Goal: Register for event/course

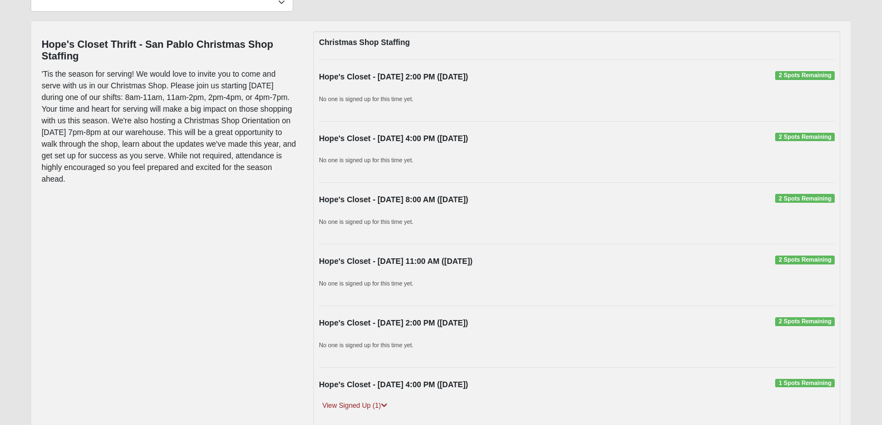
scroll to position [167, 0]
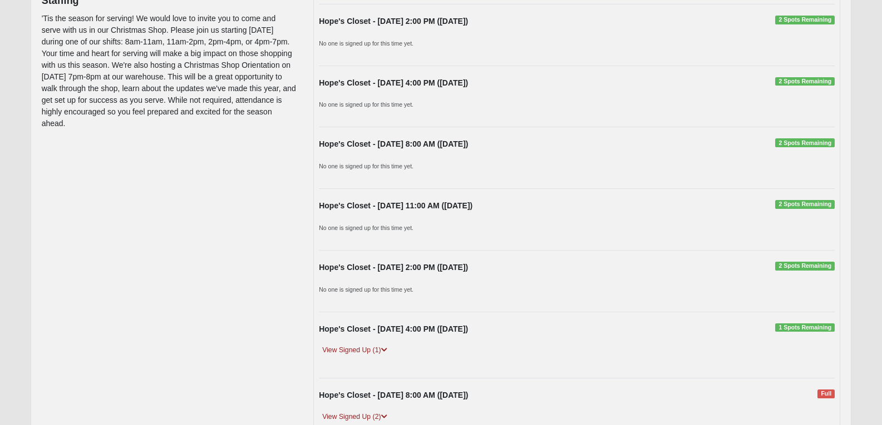
click at [505, 218] on div "Hope's Closet - [DATE] 11:00 AM ([DATE]) 2 Spots Remaining No one is signed up …" at bounding box center [576, 219] width 532 height 39
click at [796, 205] on span "2 Spots Remaining" at bounding box center [805, 204] width 60 height 9
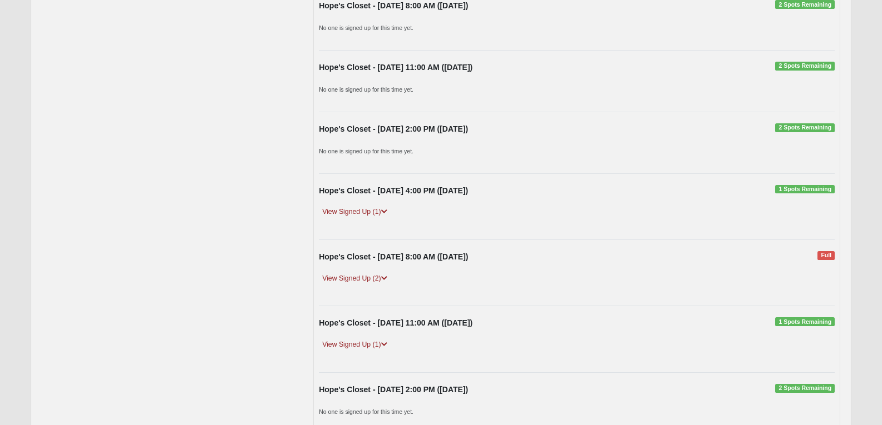
scroll to position [334, 0]
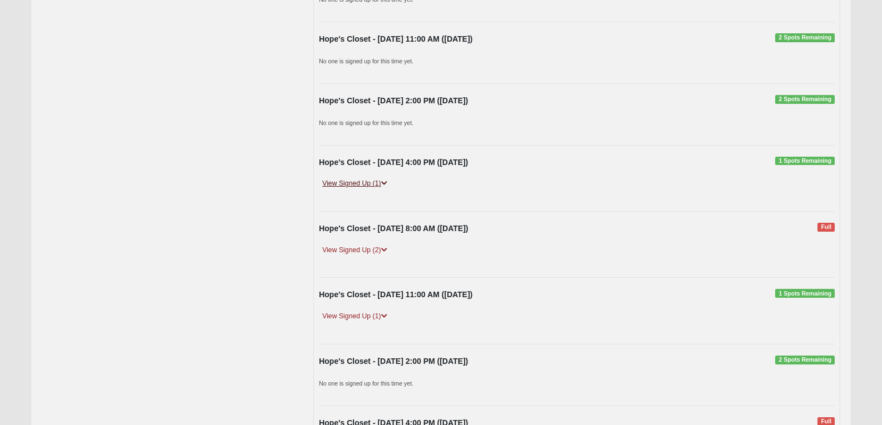
click at [385, 184] on icon at bounding box center [384, 183] width 6 height 7
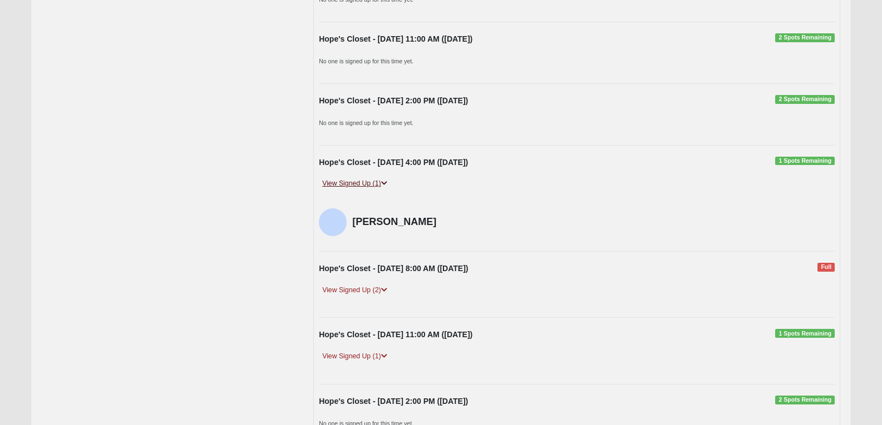
click at [385, 184] on icon at bounding box center [384, 183] width 6 height 7
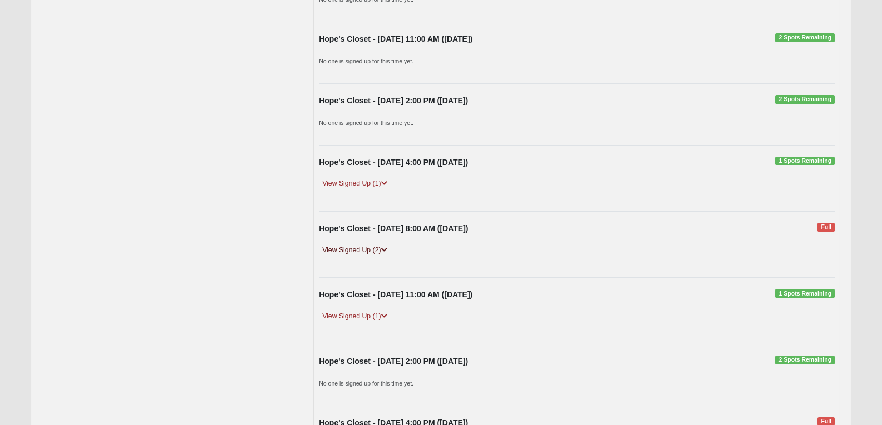
click at [386, 247] on icon at bounding box center [384, 250] width 6 height 7
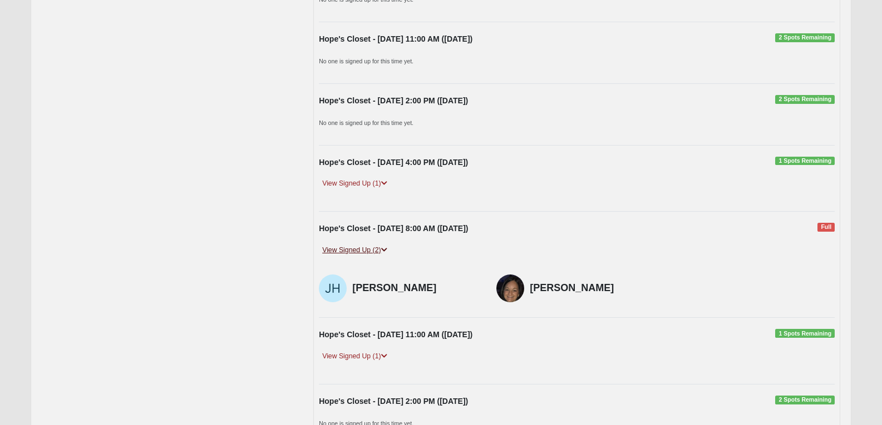
click at [386, 247] on icon at bounding box center [384, 250] width 6 height 7
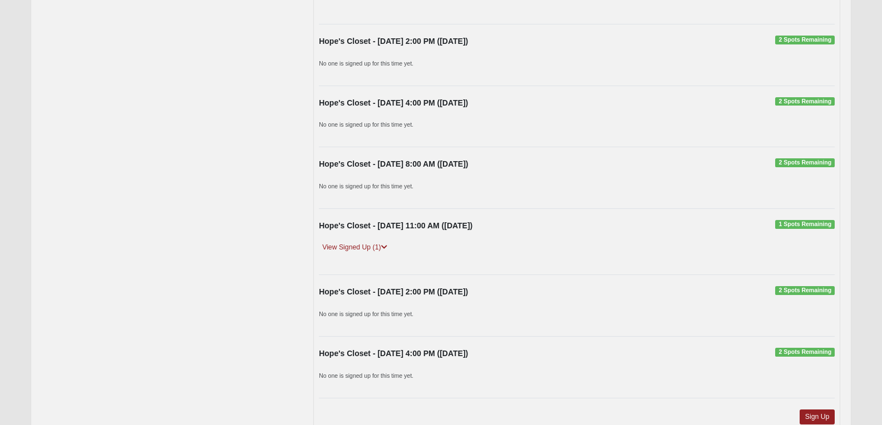
scroll to position [4273, 0]
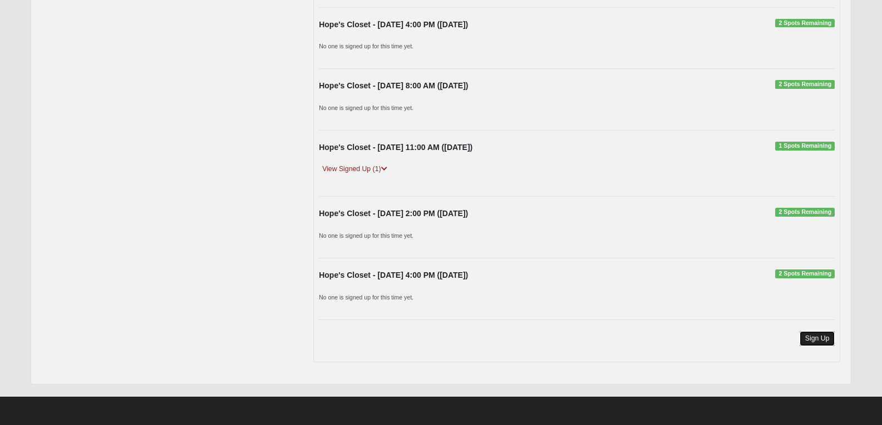
click at [821, 344] on link "Sign Up" at bounding box center [817, 338] width 36 height 15
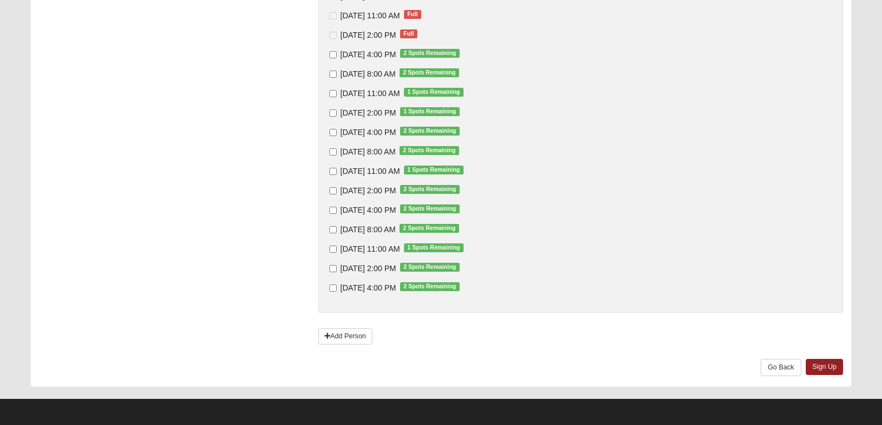
scroll to position [1342, 0]
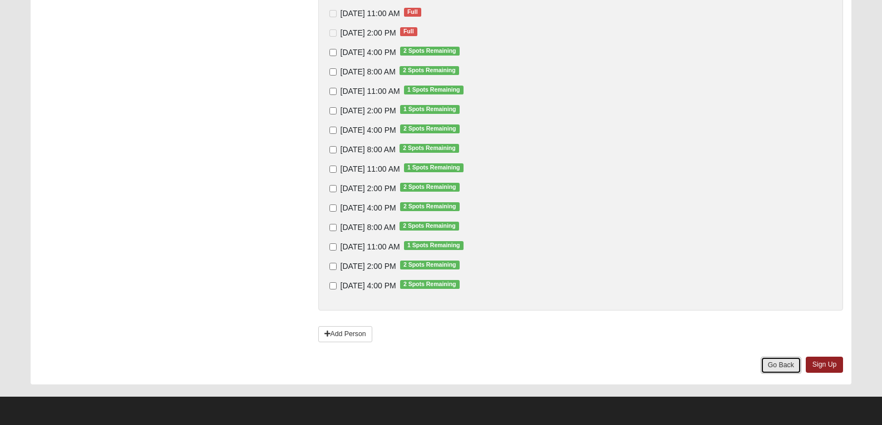
click at [788, 364] on link "Go Back" at bounding box center [780, 365] width 41 height 17
